Goal: Task Accomplishment & Management: Complete application form

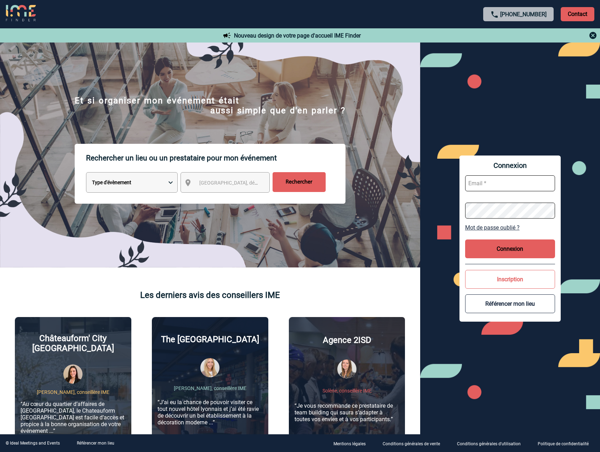
click at [221, 185] on span "Ville, département, région..." at bounding box center [248, 183] width 98 height 6
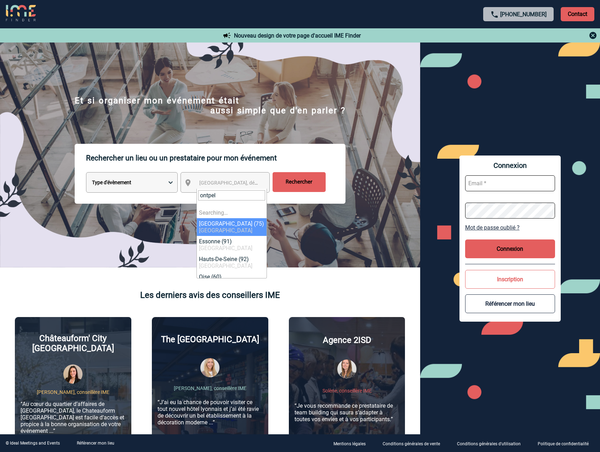
type input "ontpell"
click at [487, 190] on input "text" at bounding box center [511, 183] width 90 height 16
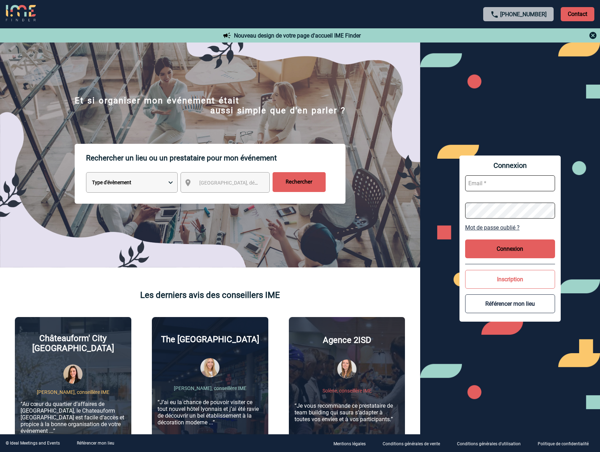
click at [501, 178] on input "text" at bounding box center [511, 183] width 90 height 16
type input "jennifer.brosse@capgemini.com"
click at [495, 229] on link "Mot de passe oublié ?" at bounding box center [511, 227] width 90 height 7
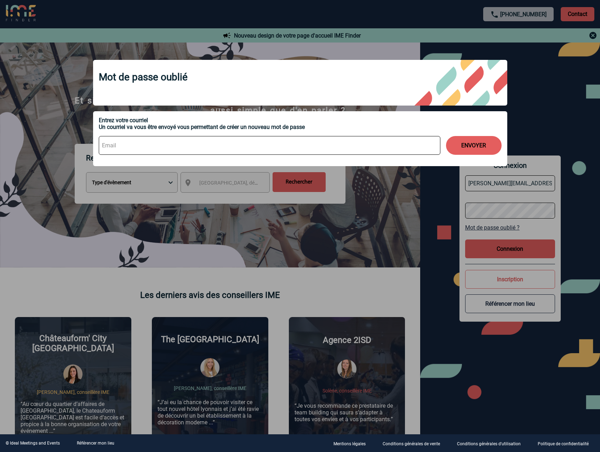
click at [334, 145] on input at bounding box center [270, 145] width 342 height 19
type input "jennifer.brosse@capgemini.com"
click at [472, 149] on button "ENVOYER" at bounding box center [474, 145] width 56 height 19
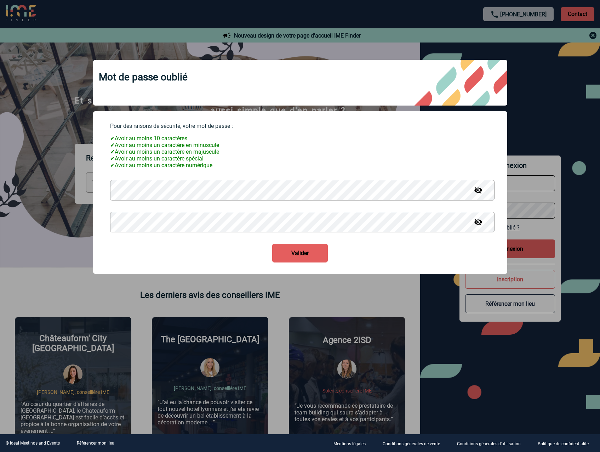
click at [272, 244] on button "Valider" at bounding box center [300, 253] width 56 height 19
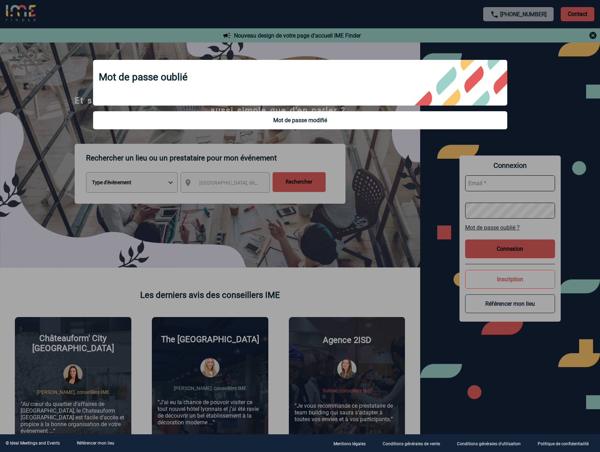
click at [548, 68] on div at bounding box center [300, 226] width 600 height 452
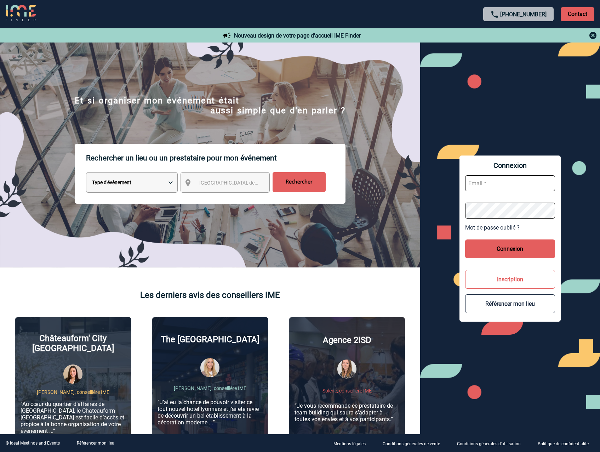
click at [484, 176] on input "text" at bounding box center [511, 183] width 90 height 16
type input "jennifer.brosse@capgemini.com"
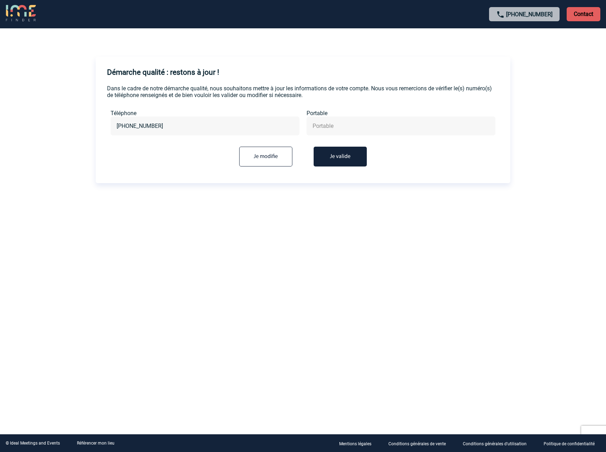
click at [349, 161] on button "Je valide" at bounding box center [340, 157] width 53 height 20
click at [343, 157] on button "Je valide" at bounding box center [340, 157] width 53 height 20
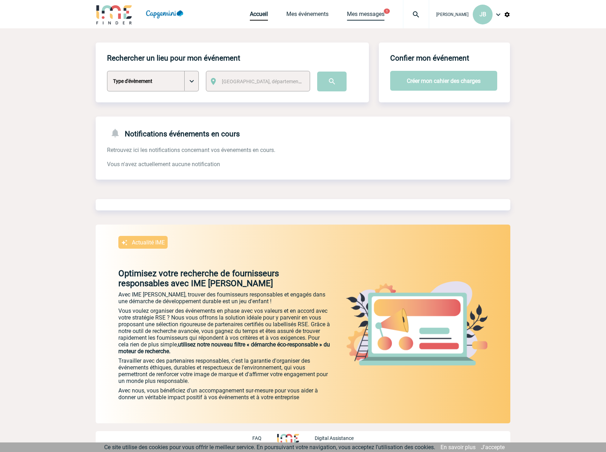
click at [376, 14] on link "Mes messages" at bounding box center [366, 16] width 38 height 10
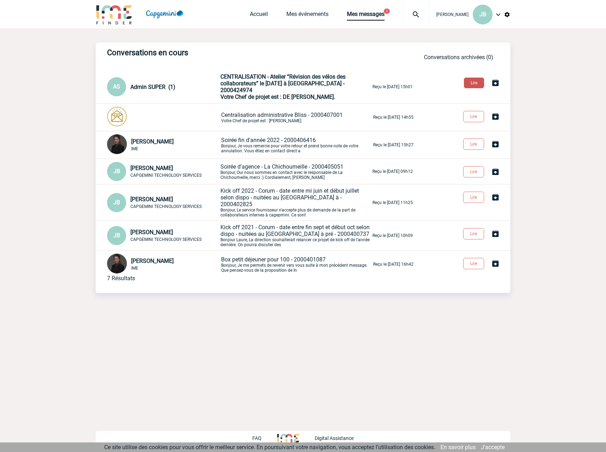
click at [466, 85] on button "Lire" at bounding box center [474, 83] width 20 height 11
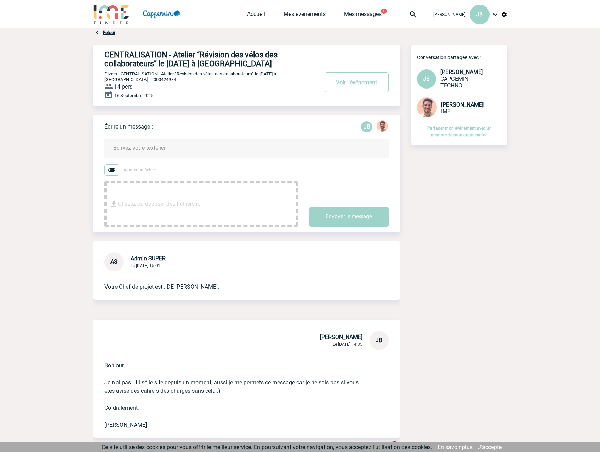
click at [172, 150] on textarea at bounding box center [247, 148] width 284 height 19
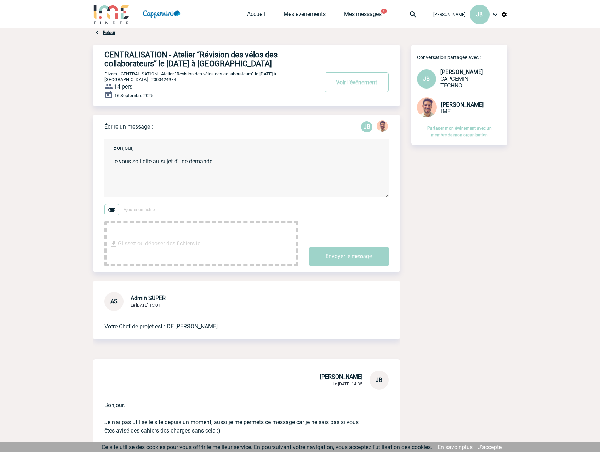
click at [236, 166] on textarea "Bonjour, je vous sollicite au sujet d'une demande" at bounding box center [247, 168] width 284 height 58
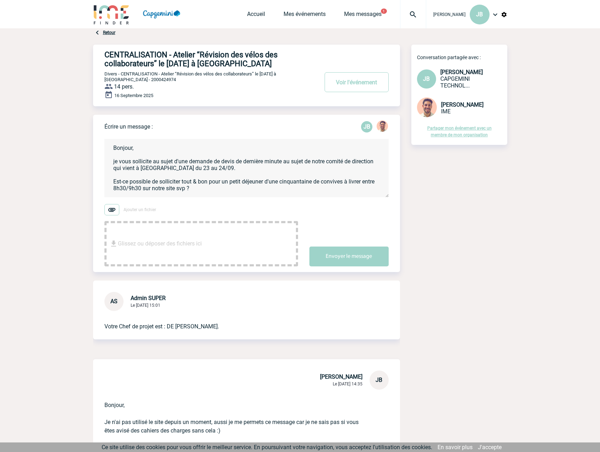
scroll to position [8, 0]
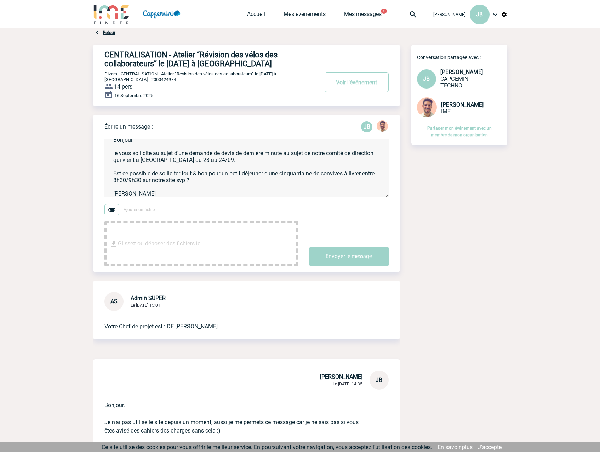
click at [165, 162] on textarea "Bonjour, je vous sollicite au sujet d'une demande de devis de dernière minute a…" at bounding box center [247, 168] width 284 height 58
click at [156, 182] on textarea "Bonjour, je vous sollicite au sujet d'une demande de devis de dernière minute a…" at bounding box center [247, 168] width 284 height 58
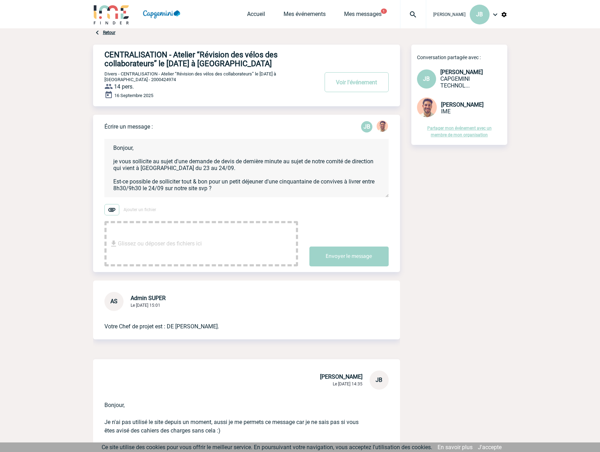
drag, startPoint x: 154, startPoint y: 196, endPoint x: 16, endPoint y: 69, distance: 187.5
click at [16, 69] on body "Jennifer BROSSE JB Accueil Mes événements" at bounding box center [300, 267] width 600 height 534
type textarea "Bonjour, je vous sollicite au sujet d'une demande de devis de dernière minute a…"
click at [358, 17] on link "Mes messages" at bounding box center [363, 16] width 38 height 10
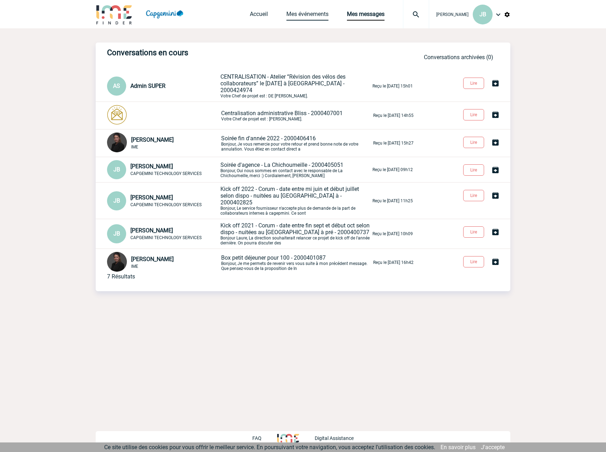
click at [294, 16] on link "Mes événements" at bounding box center [307, 16] width 42 height 10
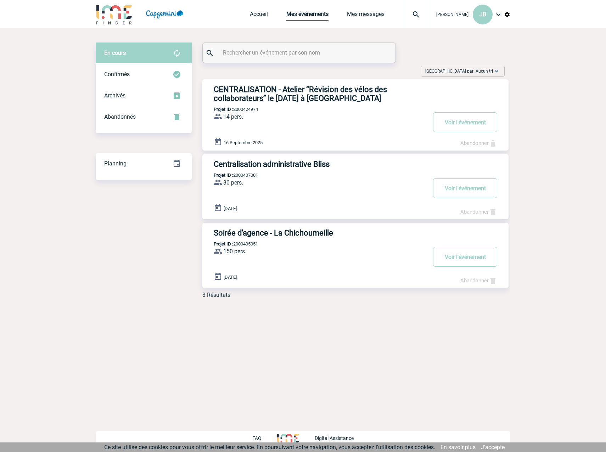
click at [363, 10] on div "Accueil Mes événements Mes messages Projet, client Projet, client" at bounding box center [339, 14] width 179 height 28
click at [365, 13] on link "Mes messages" at bounding box center [366, 16] width 38 height 10
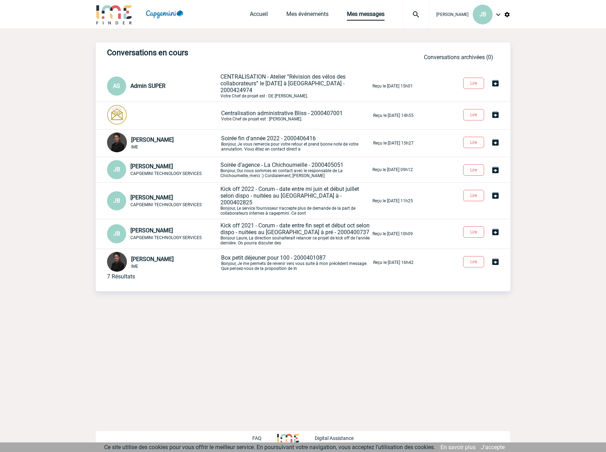
click at [496, 17] on img at bounding box center [498, 14] width 9 height 9
click at [460, 52] on li "Mes dépenses" at bounding box center [469, 50] width 81 height 14
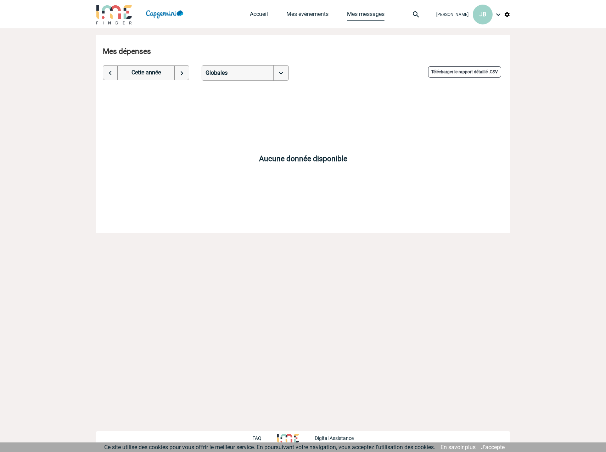
click at [372, 16] on link "Mes messages" at bounding box center [366, 16] width 38 height 10
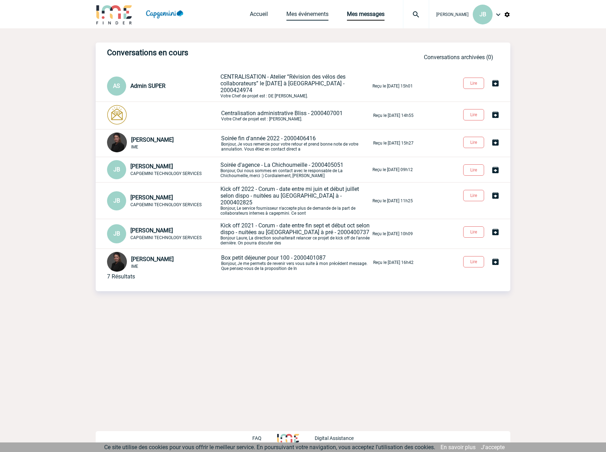
click at [287, 17] on link "Mes événements" at bounding box center [307, 16] width 42 height 10
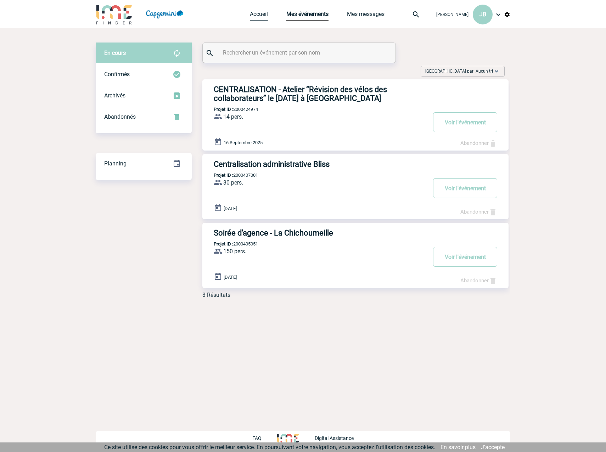
click at [252, 15] on link "Accueil" at bounding box center [259, 16] width 18 height 10
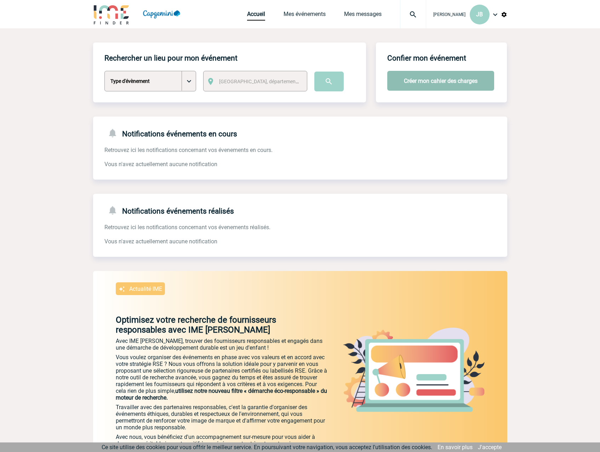
click at [446, 85] on button "Créer mon cahier des charges" at bounding box center [441, 81] width 107 height 20
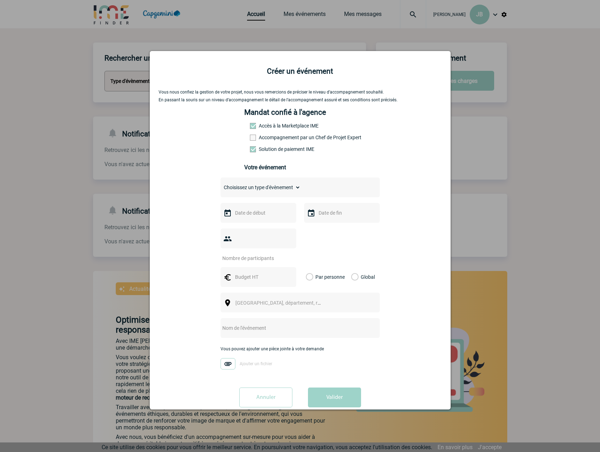
click at [300, 192] on div "Choisissez un type d'évènement Séminaire avec nuitée Séminaire sans nuitée Repa…" at bounding box center [300, 187] width 159 height 20
click at [290, 192] on select "Choisissez un type d'évènement Séminaire avec nuitée Séminaire sans nuitée Repa…" at bounding box center [261, 187] width 80 height 10
click at [221, 184] on select "Choisissez un type d'évènement Séminaire avec nuitée Séminaire sans nuitée Repa…" at bounding box center [261, 187] width 80 height 10
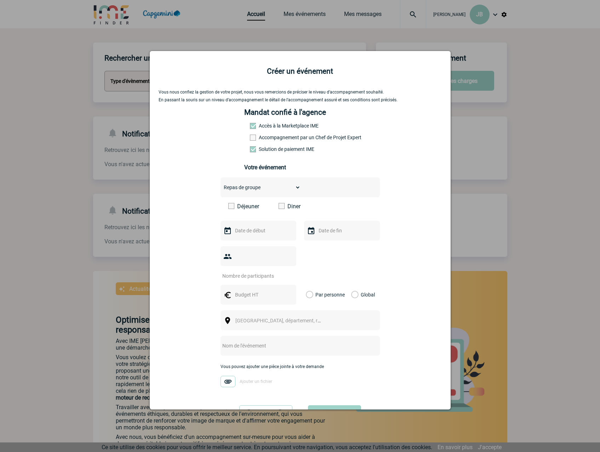
click at [287, 189] on select "Choisissez un type d'évènement Séminaire avec nuitée Séminaire sans nuitée Repa…" at bounding box center [261, 187] width 80 height 10
click at [221, 184] on select "Choisissez un type d'évènement Séminaire avec nuitée Séminaire sans nuitée Repa…" at bounding box center [261, 187] width 80 height 10
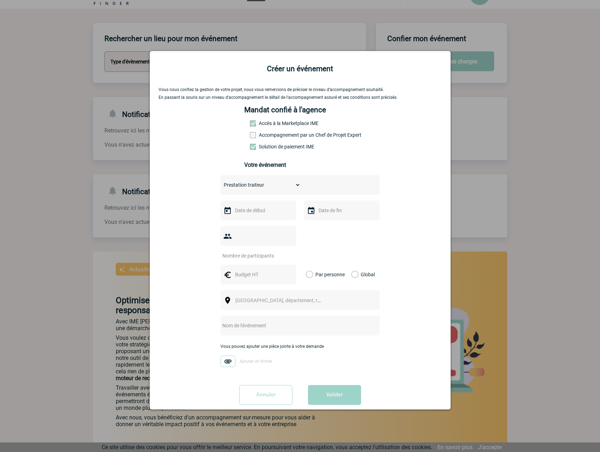
scroll to position [35, 0]
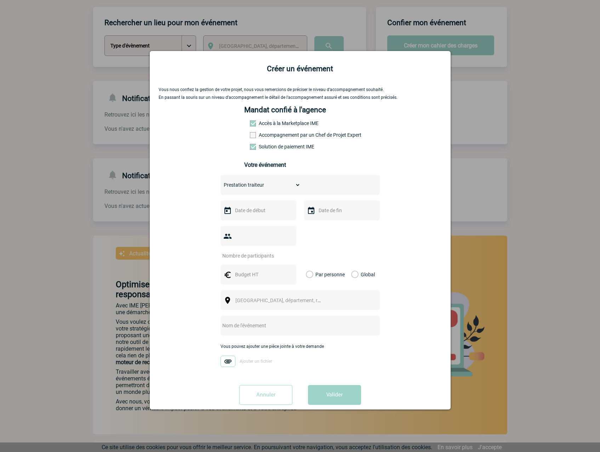
click at [290, 185] on select "Choisissez un type d'évènement Séminaire avec nuitée Séminaire sans nuitée Repa…" at bounding box center [261, 185] width 80 height 10
click at [291, 190] on select "Choisissez un type d'évènement Séminaire avec nuitée Séminaire sans nuitée Repa…" at bounding box center [261, 185] width 80 height 10
select select "9"
click at [221, 182] on select "Choisissez un type d'évènement Séminaire avec nuitée Séminaire sans nuitée Repa…" at bounding box center [261, 185] width 80 height 10
click at [260, 211] on input "text" at bounding box center [257, 210] width 49 height 9
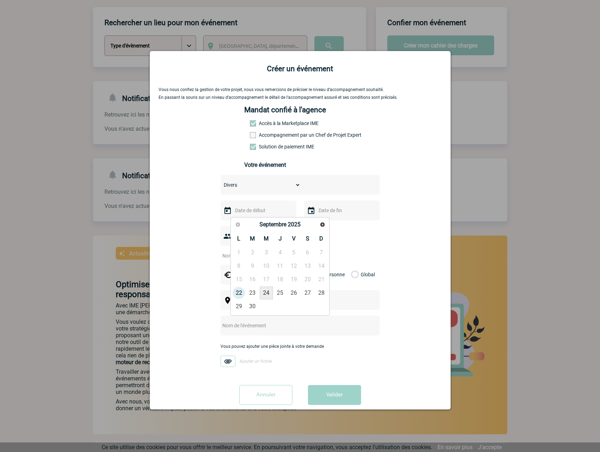
click at [266, 296] on link "24" at bounding box center [266, 293] width 13 height 13
type input "[DATE]"
click at [328, 209] on input "text" at bounding box center [341, 210] width 49 height 9
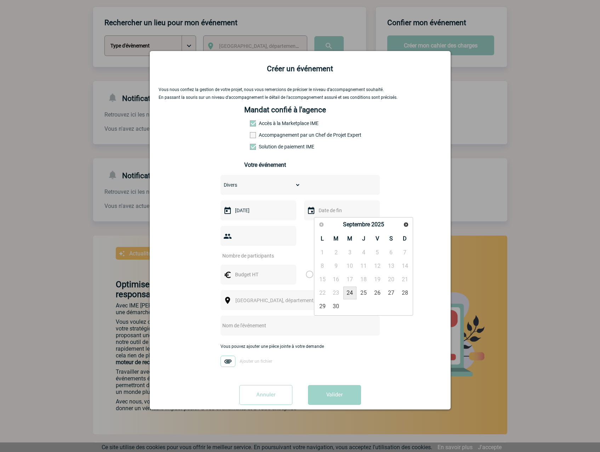
click at [350, 292] on link "24" at bounding box center [350, 293] width 13 height 13
type input "24-09-2025"
click at [258, 251] on input "number" at bounding box center [254, 255] width 67 height 9
type input "50"
click at [342, 235] on div "50" at bounding box center [300, 242] width 159 height 33
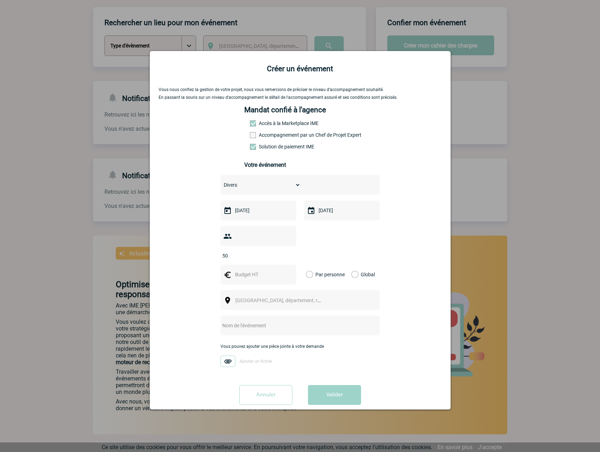
scroll to position [44, 0]
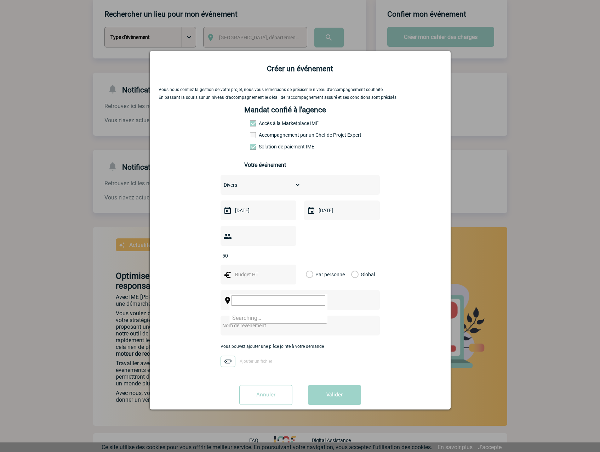
click at [288, 295] on span "Ville, département, région..." at bounding box center [281, 300] width 97 height 10
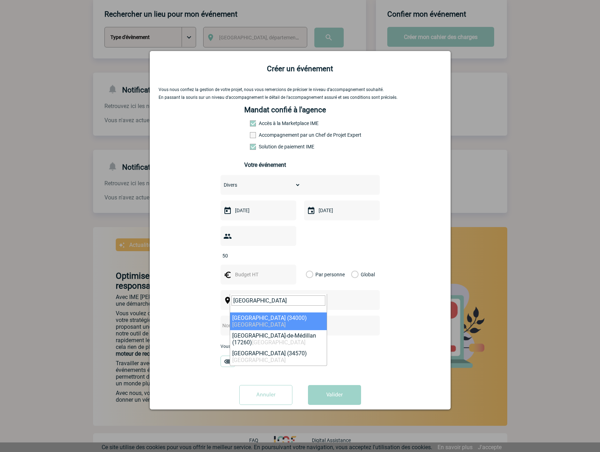
type input "montpellier"
select select "29306"
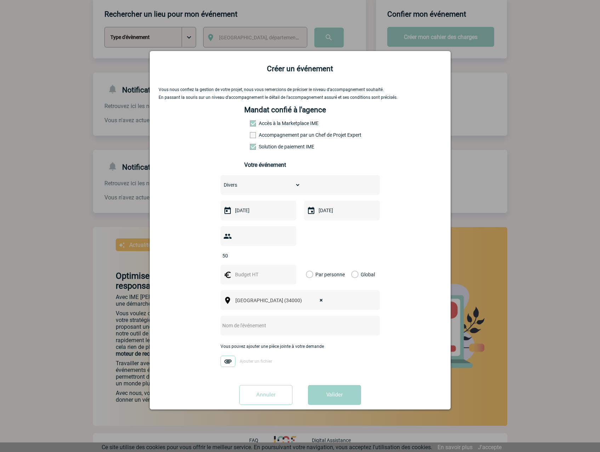
click at [272, 321] on input "text" at bounding box center [291, 325] width 141 height 9
type input "Petit déjeuner du 24/09"
click at [335, 385] on button "Valider" at bounding box center [334, 395] width 53 height 20
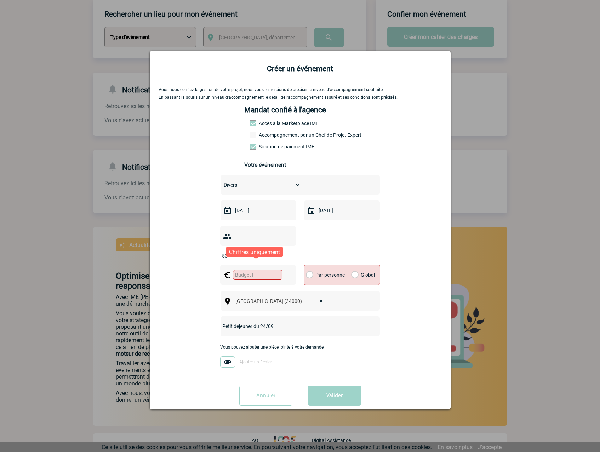
click at [251, 270] on input "text" at bounding box center [258, 275] width 50 height 10
type input "X"
click at [352, 265] on label "Global" at bounding box center [353, 275] width 5 height 20
click at [0, 0] on input "Global" at bounding box center [0, 0] width 0 height 0
click at [252, 270] on input "text" at bounding box center [258, 275] width 50 height 10
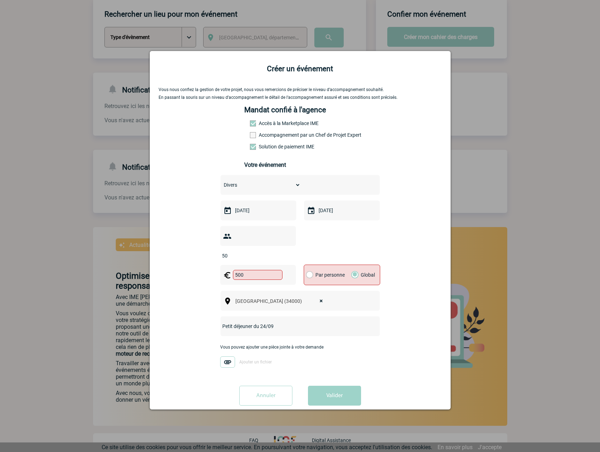
type input "500"
click at [430, 281] on div "Vous nous confiez la gestion de votre projet, nous vous remercions de préciser …" at bounding box center [300, 249] width 283 height 324
click at [409, 285] on div "Vous nous confiez la gestion de votre projet, nous vous remercions de préciser …" at bounding box center [300, 249] width 283 height 324
click at [340, 386] on button "Valider" at bounding box center [334, 396] width 53 height 20
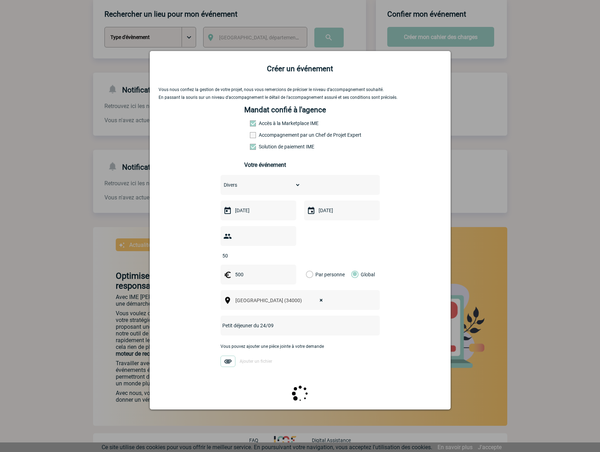
scroll to position [0, 0]
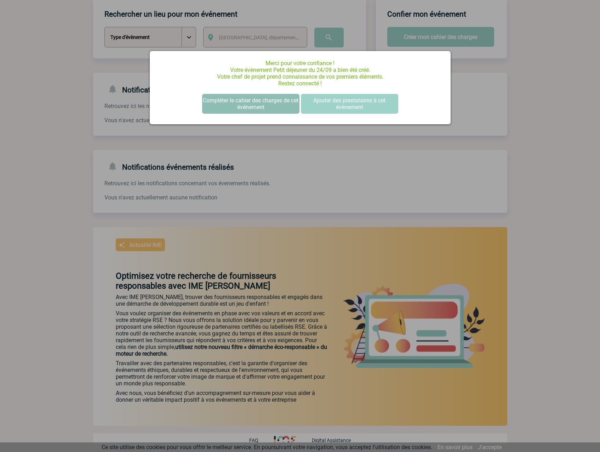
click at [253, 102] on button "Compléter le cahier des charges de cet événement" at bounding box center [250, 104] width 97 height 20
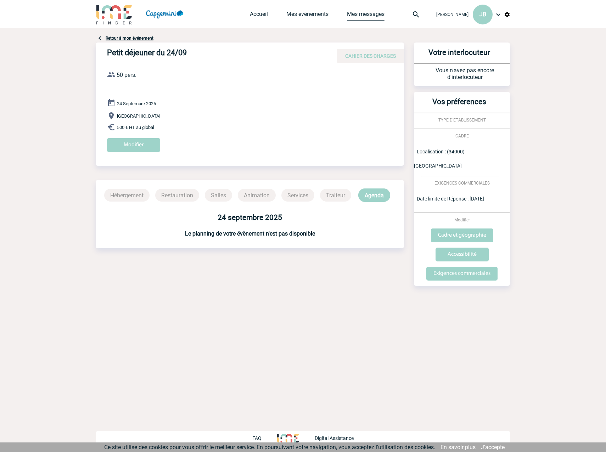
click at [374, 18] on link "Mes messages" at bounding box center [366, 16] width 38 height 10
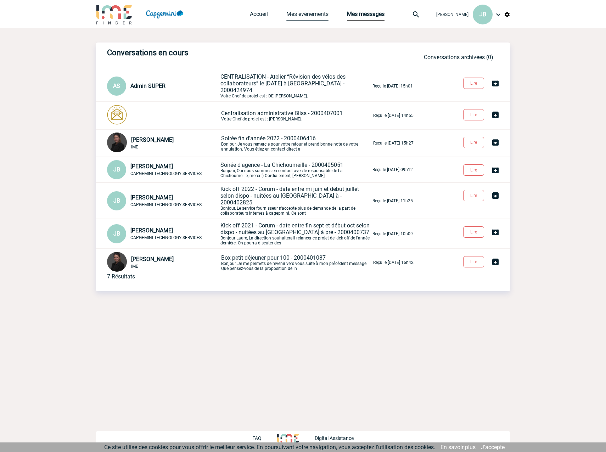
click at [298, 16] on link "Mes événements" at bounding box center [307, 16] width 42 height 10
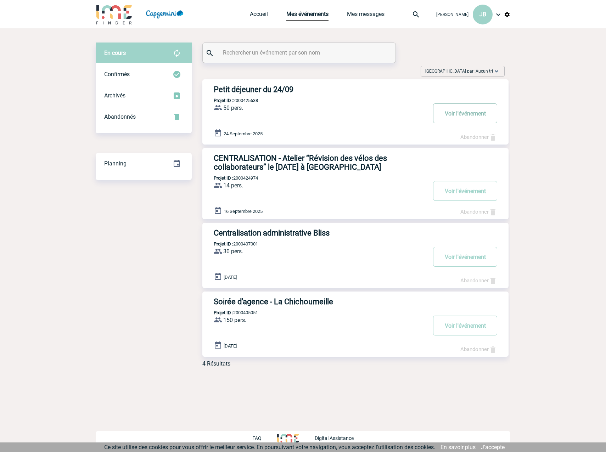
click at [456, 115] on button "Voir l'événement" at bounding box center [465, 113] width 64 height 20
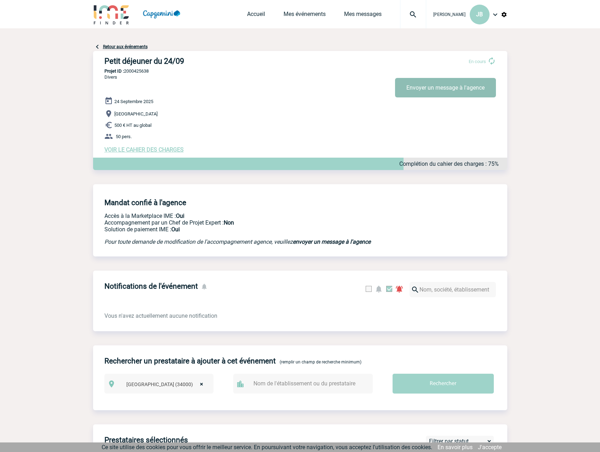
click at [447, 85] on button "Envoyer un message à l'agence" at bounding box center [445, 87] width 101 height 19
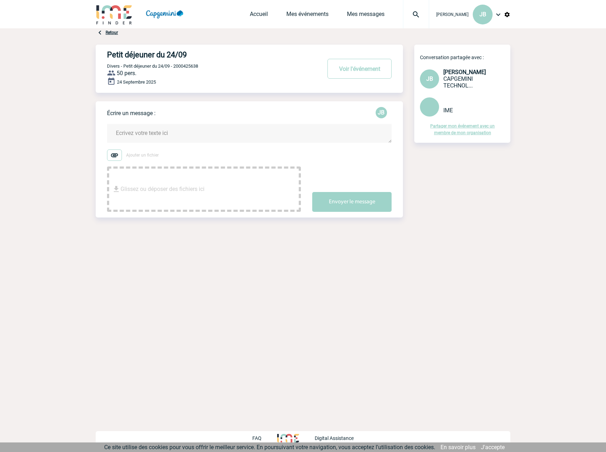
click at [177, 137] on textarea at bounding box center [249, 133] width 284 height 19
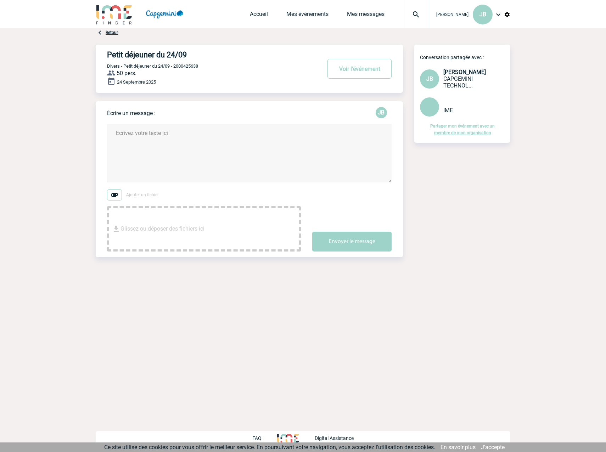
paste textarea "Bonjour, je vous sollicite au sujet d'une demande de devis de dernière minute a…"
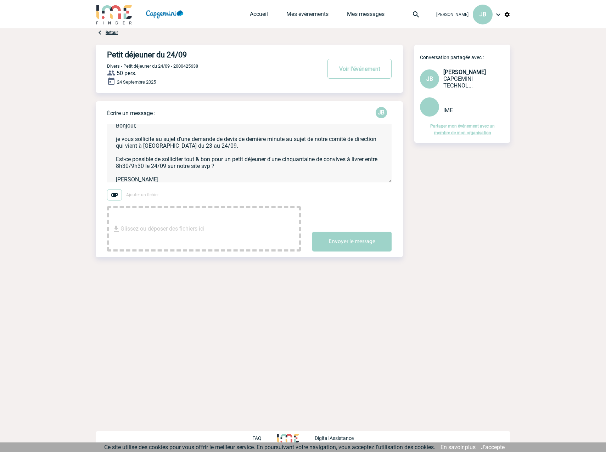
scroll to position [10, 0]
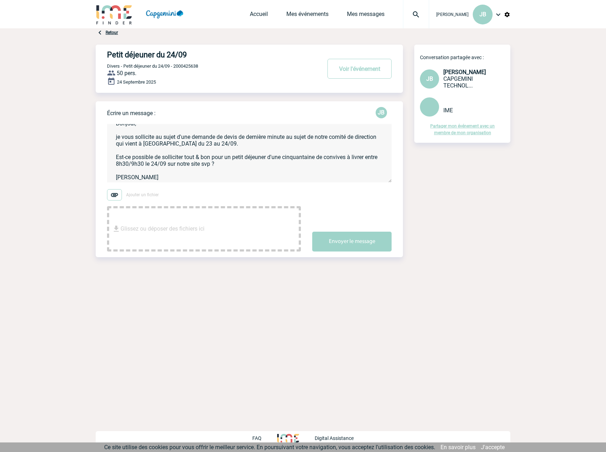
click at [243, 168] on textarea "Bonjour, je vous sollicite au sujet d'une demande de devis de dernière minute a…" at bounding box center [249, 153] width 284 height 58
type textarea "Bonjour, je vous sollicite au sujet d'une demande de devis de dernière minute a…"
click at [354, 244] on button "Envoyer le message" at bounding box center [351, 242] width 79 height 20
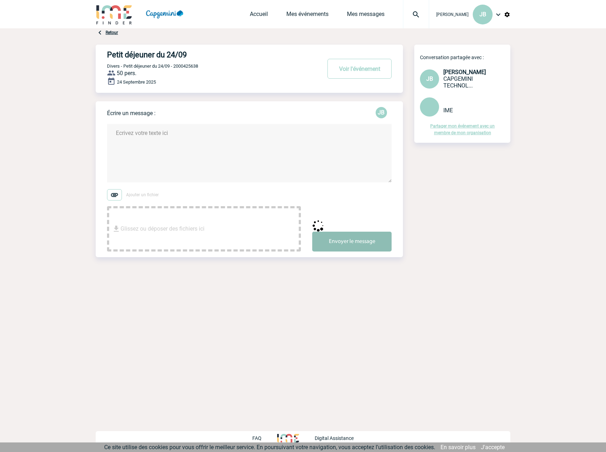
scroll to position [0, 0]
